Goal: Obtain resource: Download file/media

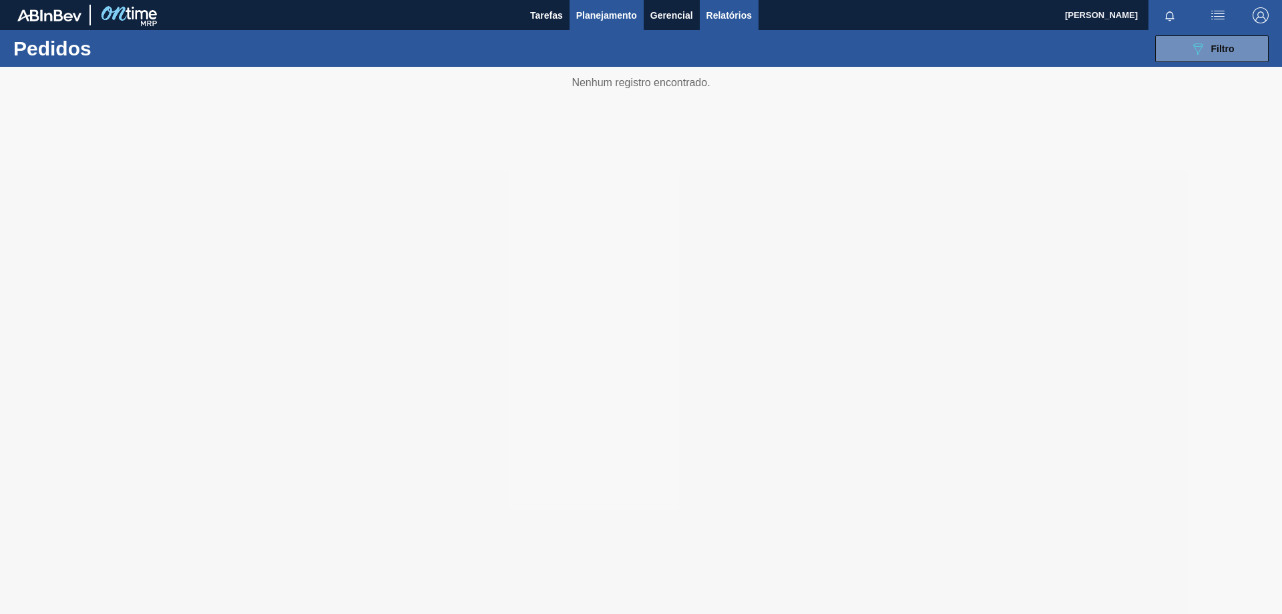
click at [728, 11] on span "Relatórios" at bounding box center [729, 15] width 45 height 16
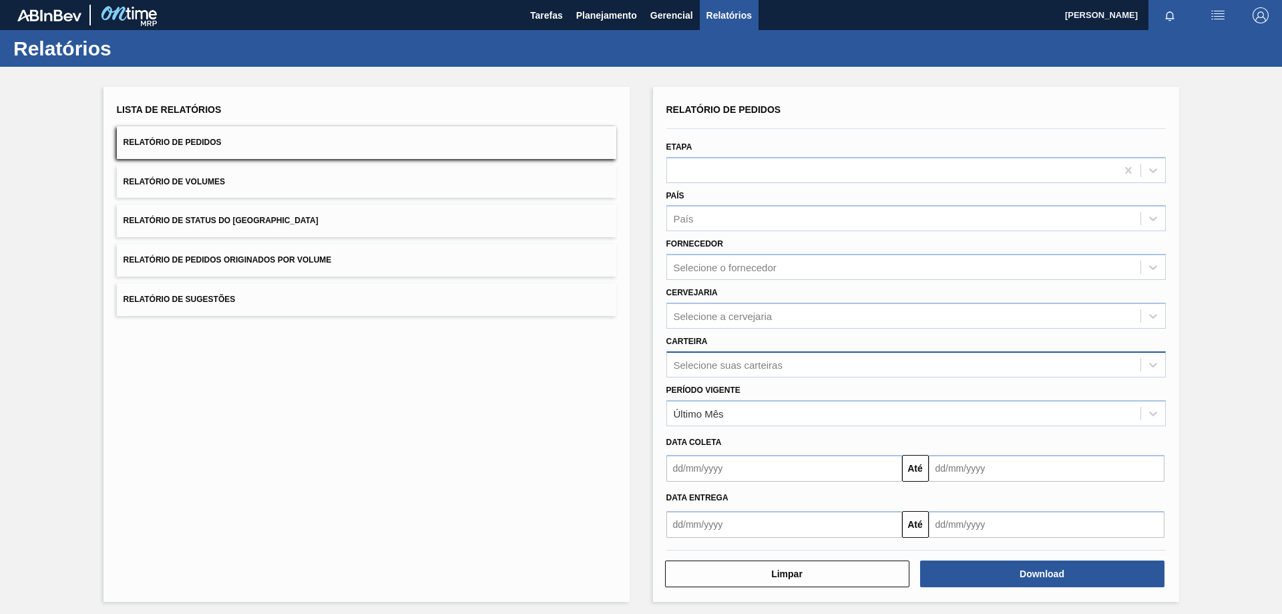
click at [739, 363] on div "Selecione suas carteiras" at bounding box center [728, 364] width 109 height 11
click at [575, 430] on div "Lista de Relatórios Relatório de Pedidos Relatório de Volumes Relatório de Stat…" at bounding box center [367, 344] width 526 height 515
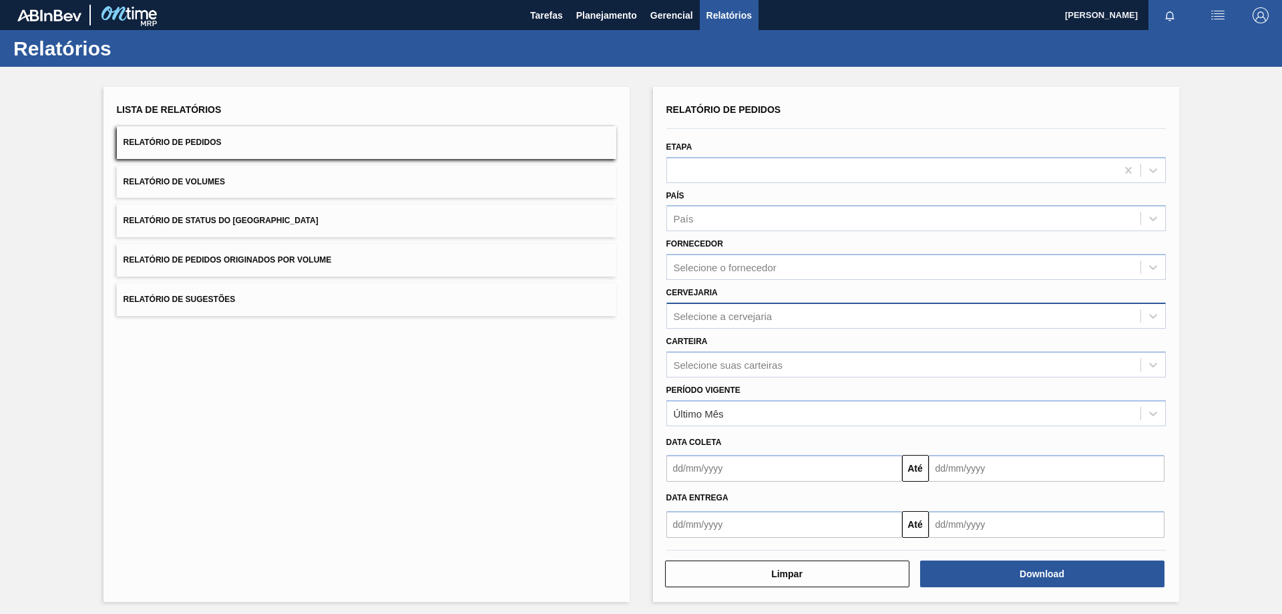
click at [725, 319] on div "Selecione a cervejaria" at bounding box center [723, 315] width 99 height 11
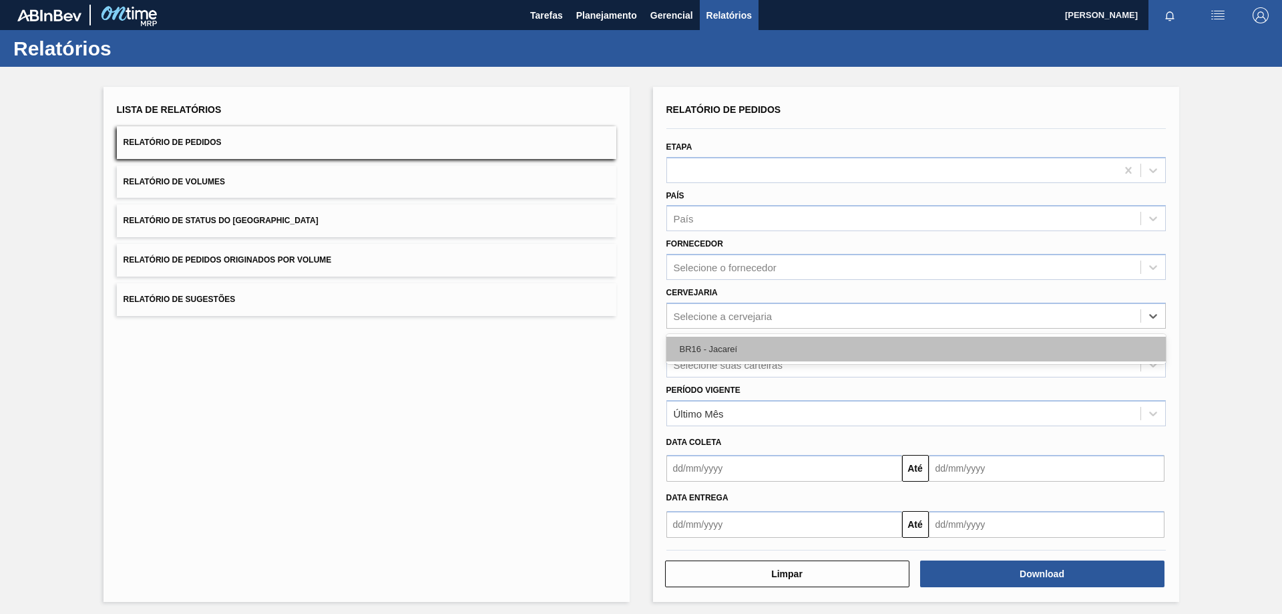
click at [679, 352] on div "BR16 - Jacareí" at bounding box center [917, 349] width 500 height 25
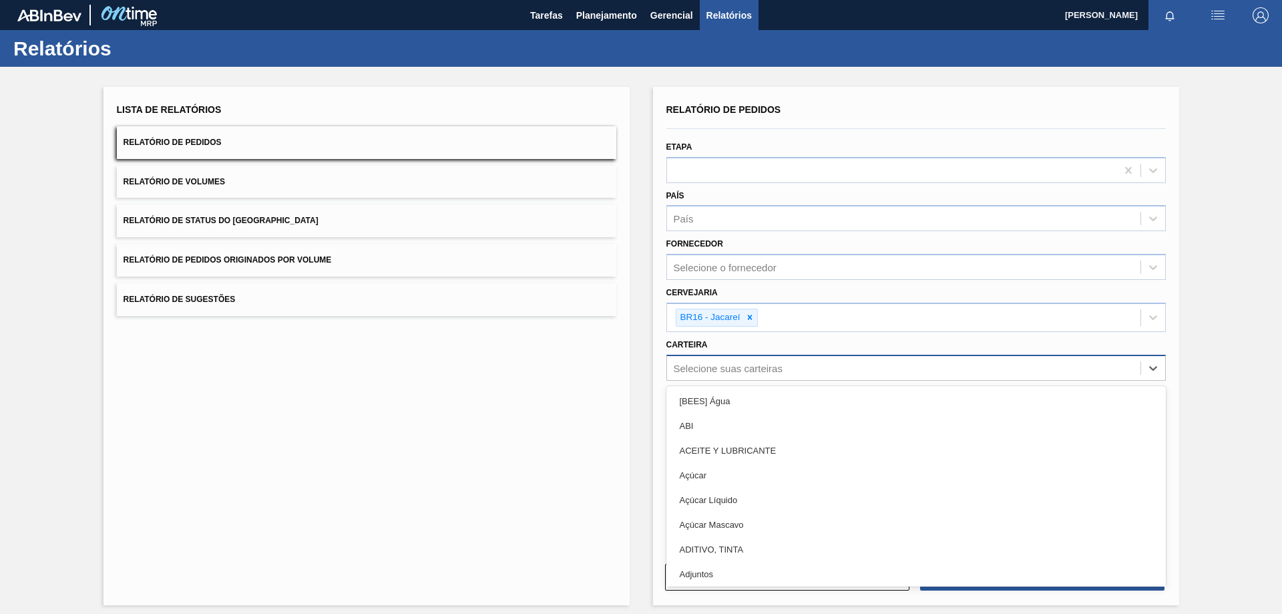
click at [685, 380] on div "Selecione suas carteiras" at bounding box center [917, 368] width 500 height 26
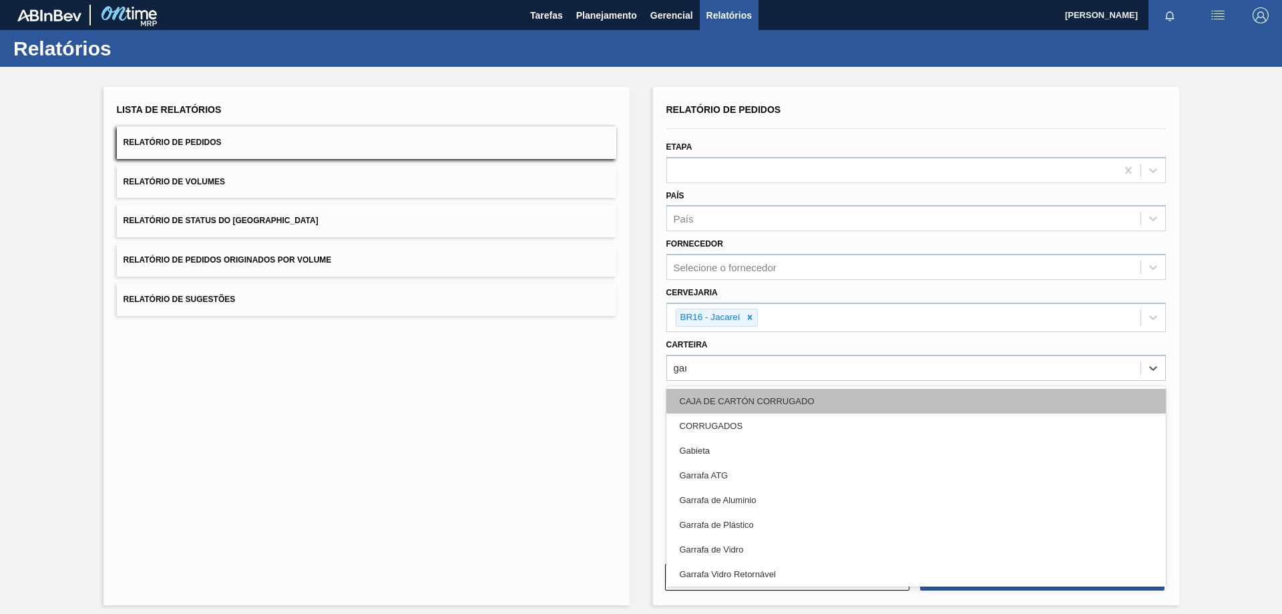
type input "garra"
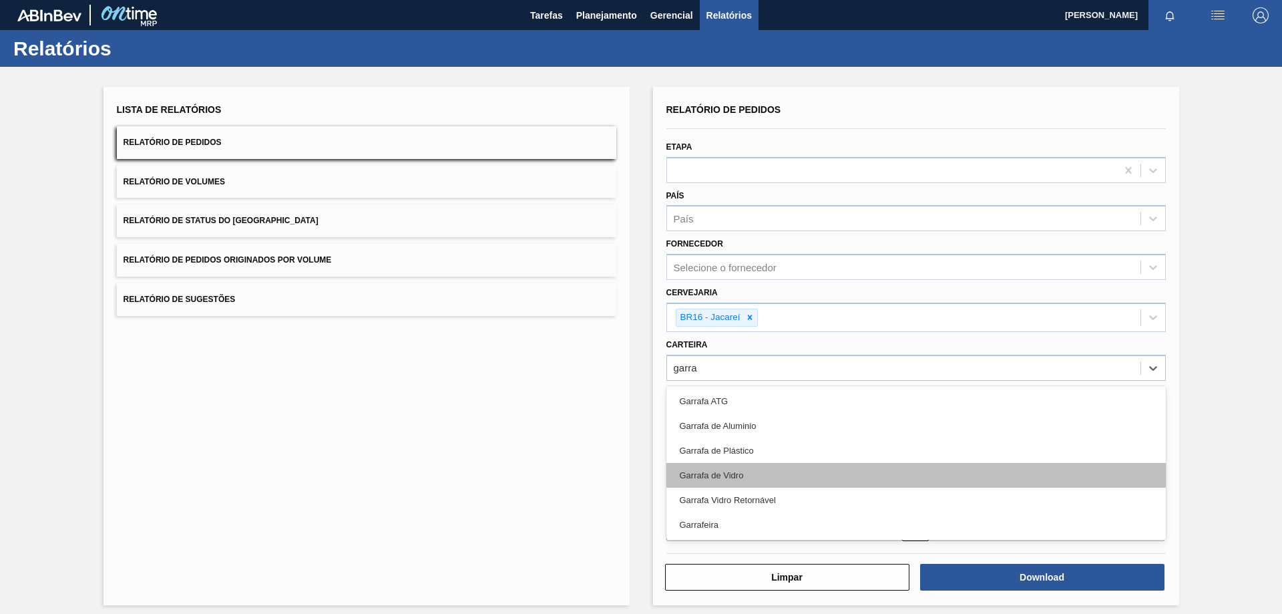
click at [737, 469] on div "Garrafa de Vidro" at bounding box center [917, 475] width 500 height 25
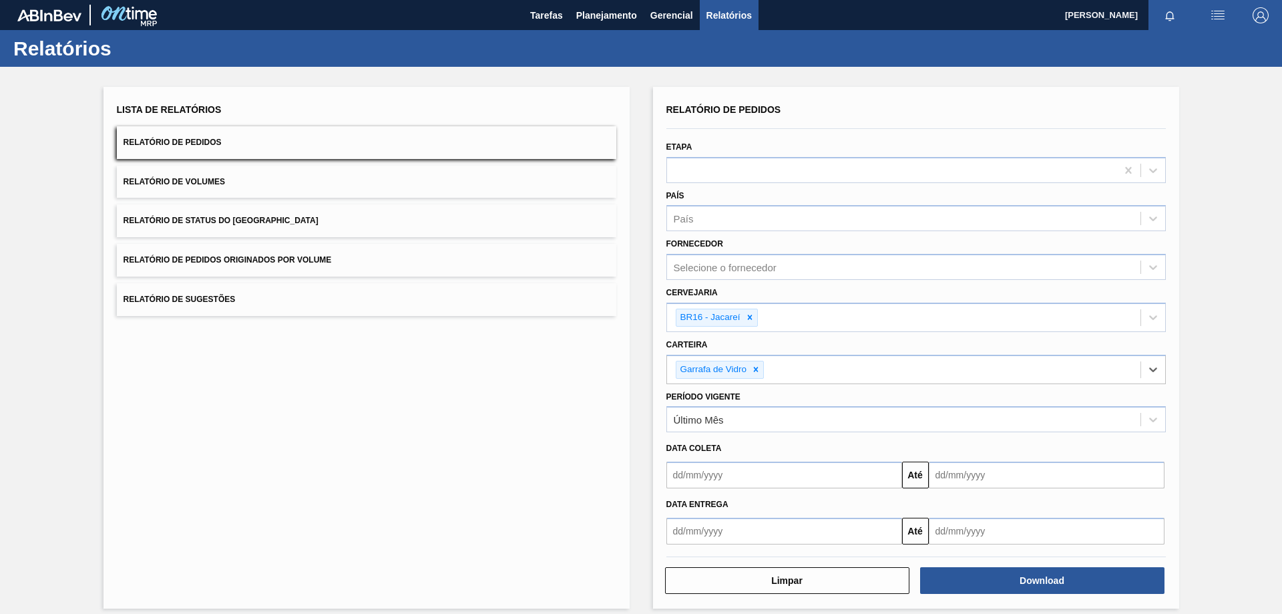
click at [693, 472] on input "text" at bounding box center [785, 474] width 236 height 27
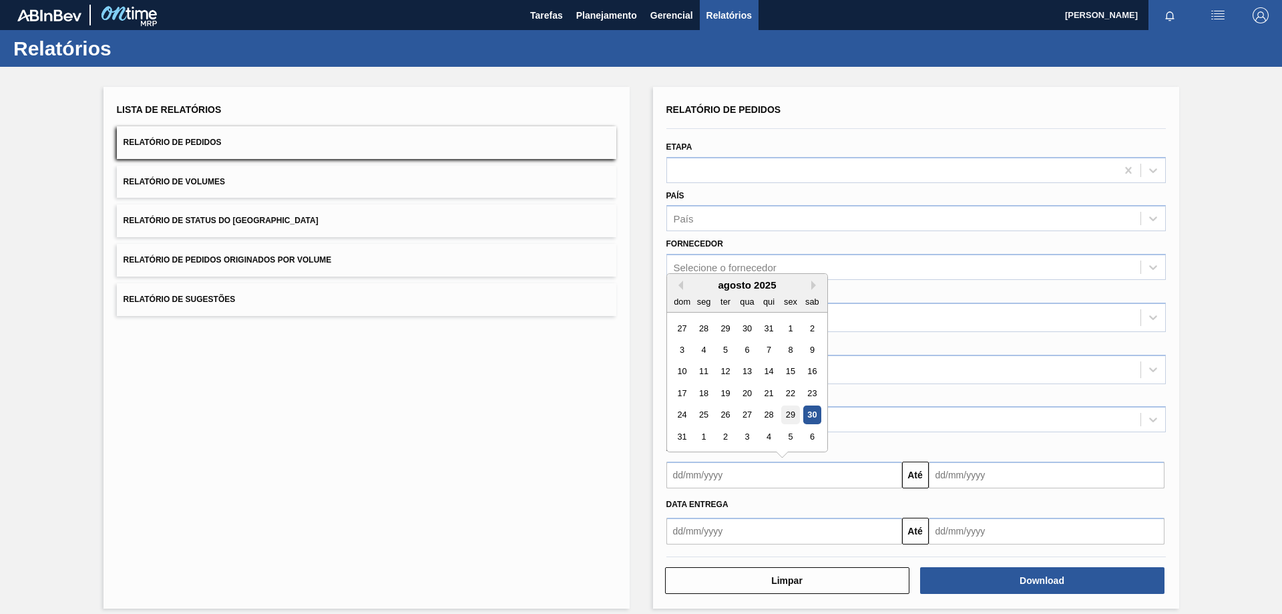
click at [785, 416] on div "29" at bounding box center [790, 415] width 18 height 18
type input "[DATE]"
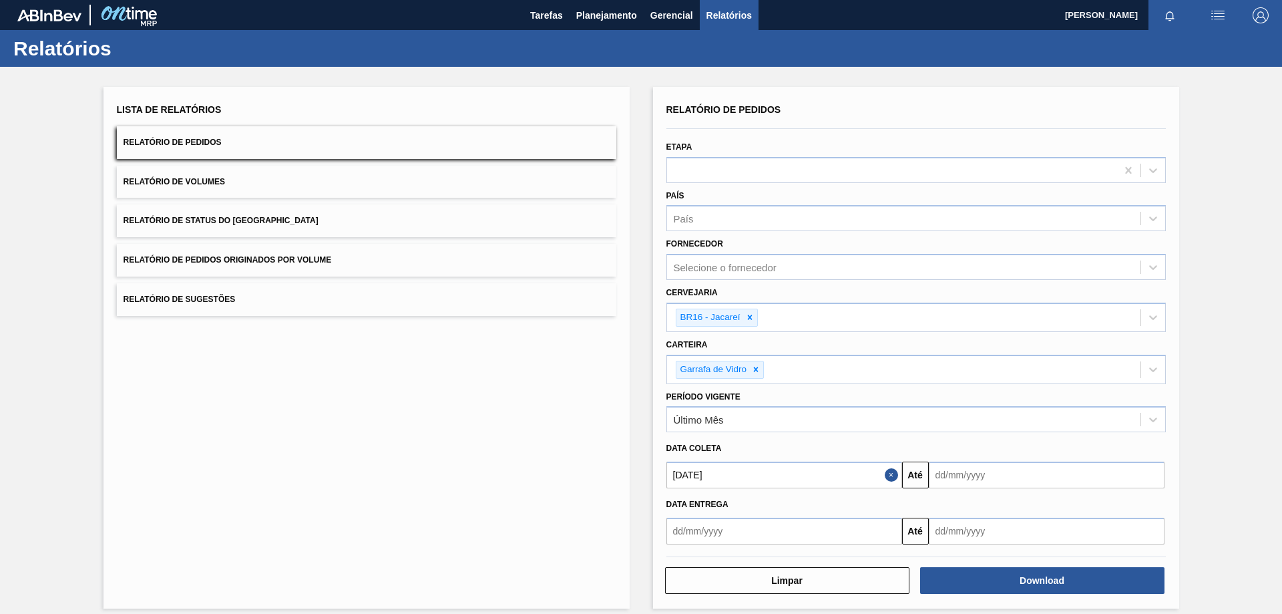
click at [974, 472] on input "text" at bounding box center [1047, 474] width 236 height 27
click at [1068, 437] on div "6" at bounding box center [1074, 436] width 18 height 18
type input "[DATE]"
click at [1020, 559] on div at bounding box center [916, 556] width 510 height 11
click at [1017, 561] on div at bounding box center [916, 556] width 510 height 11
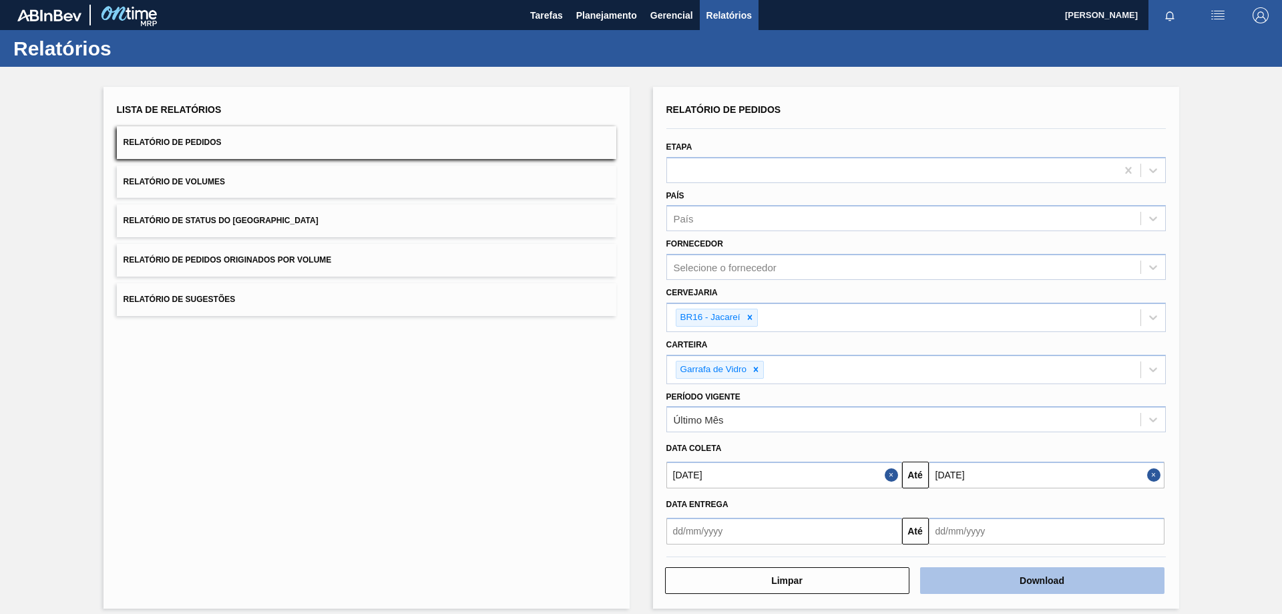
click at [1016, 572] on button "Download" at bounding box center [1042, 580] width 244 height 27
